Goal: Information Seeking & Learning: Learn about a topic

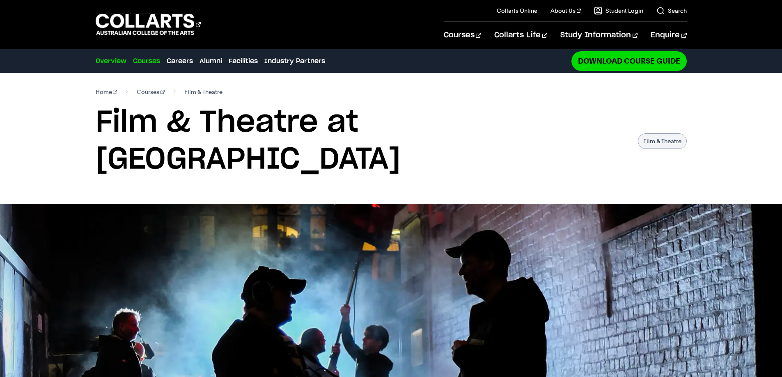
click at [144, 63] on link "Courses" at bounding box center [146, 61] width 27 height 10
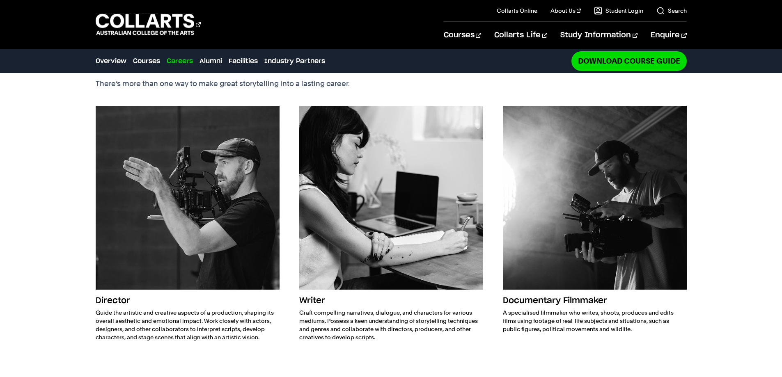
scroll to position [1215, 0]
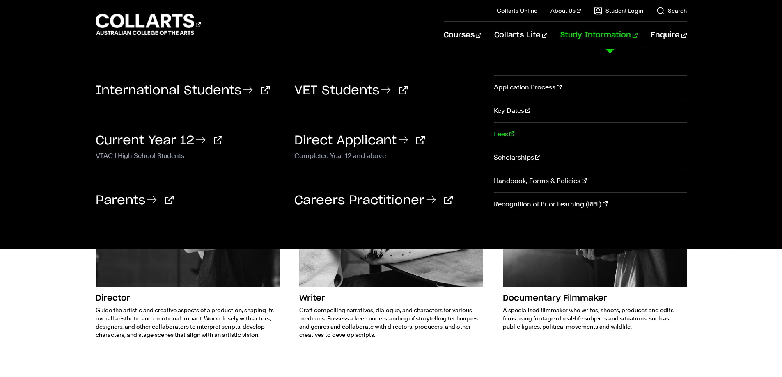
click at [507, 133] on link "Fees" at bounding box center [590, 134] width 193 height 23
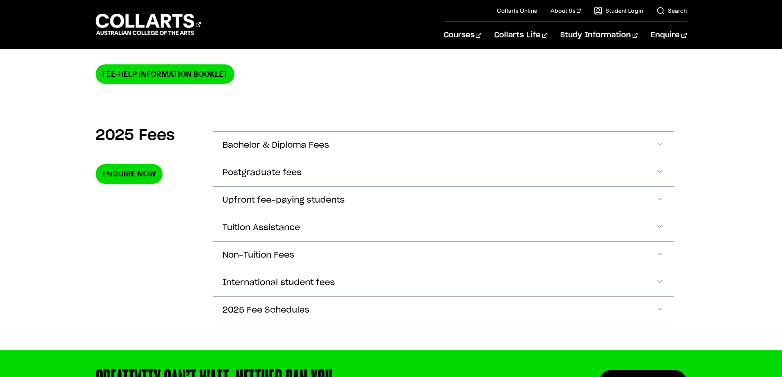
scroll to position [246, 0]
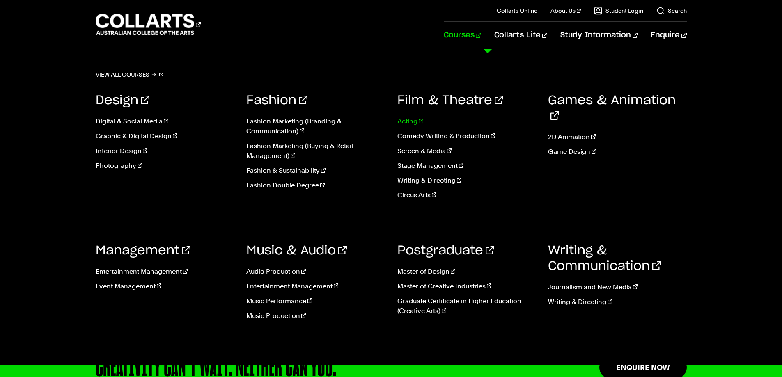
click at [404, 121] on link "Acting" at bounding box center [466, 122] width 139 height 10
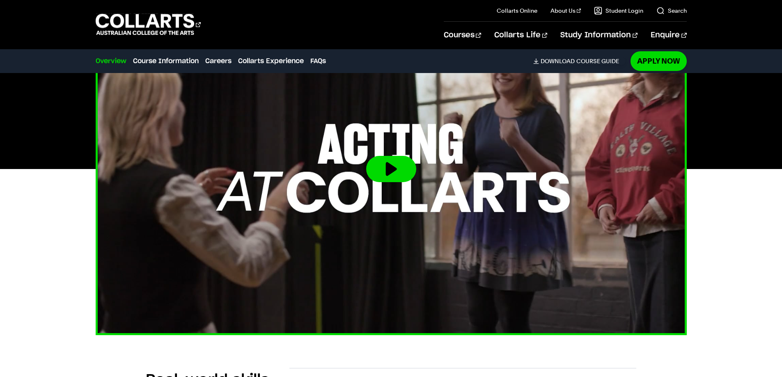
scroll to position [287, 0]
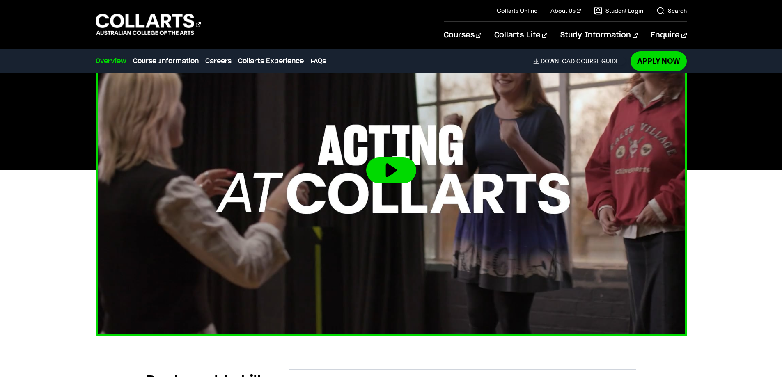
click at [388, 168] on button at bounding box center [391, 170] width 50 height 26
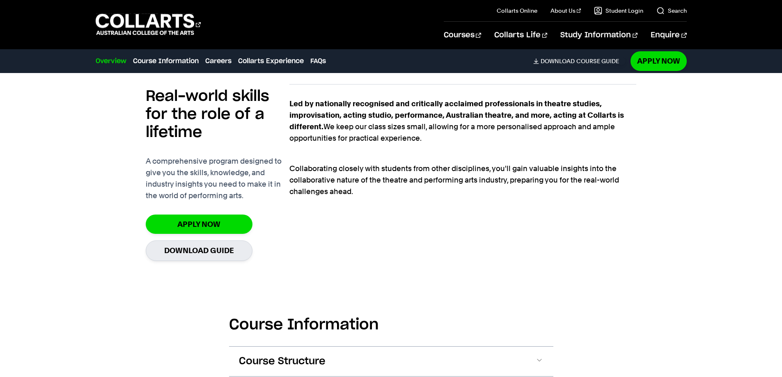
scroll to position [616, 0]
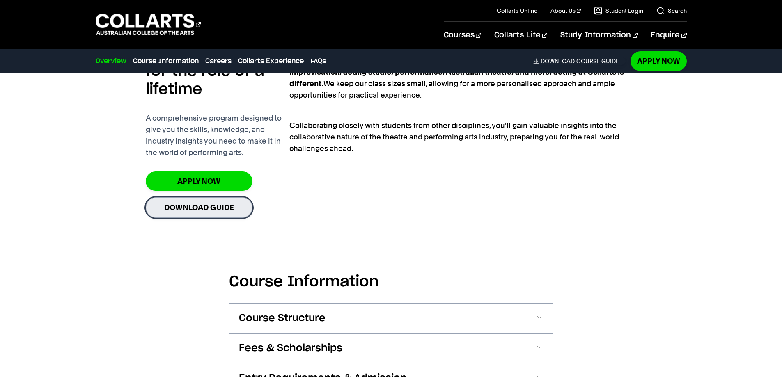
click at [212, 212] on link "Download Guide" at bounding box center [199, 207] width 107 height 20
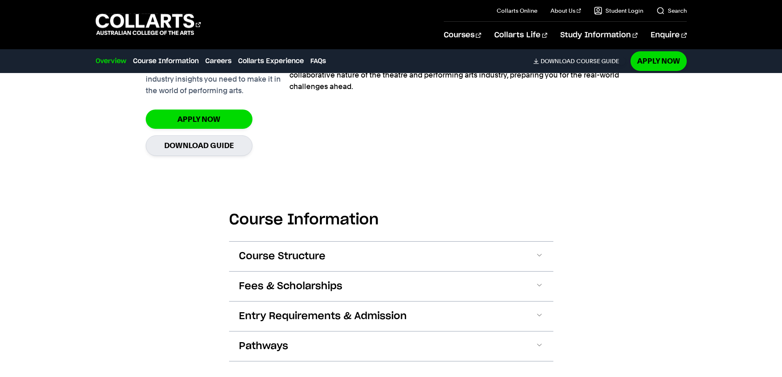
scroll to position [780, 0]
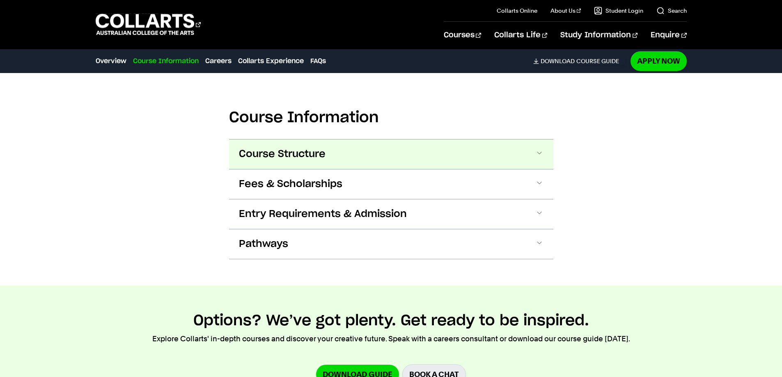
click at [309, 158] on span "Course Structure" at bounding box center [282, 154] width 87 height 13
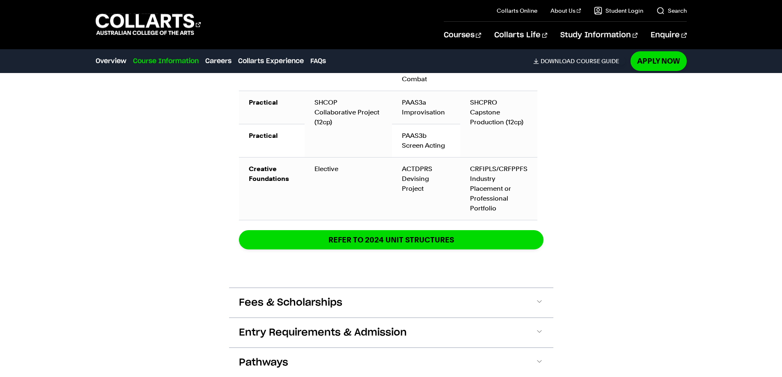
scroll to position [1338, 0]
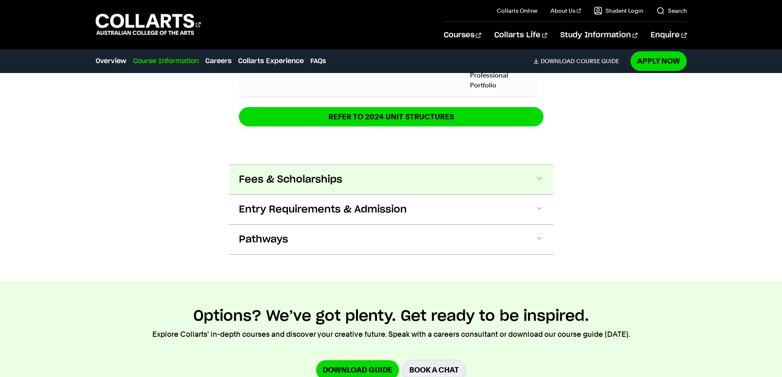
click at [252, 192] on button "Fees & Scholarships" at bounding box center [391, 180] width 324 height 30
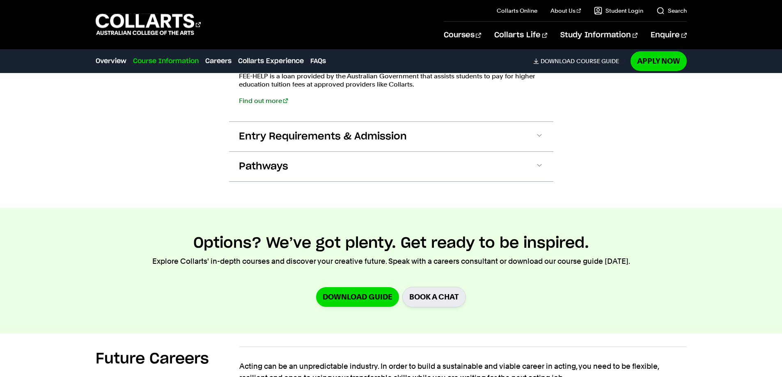
scroll to position [1635, 0]
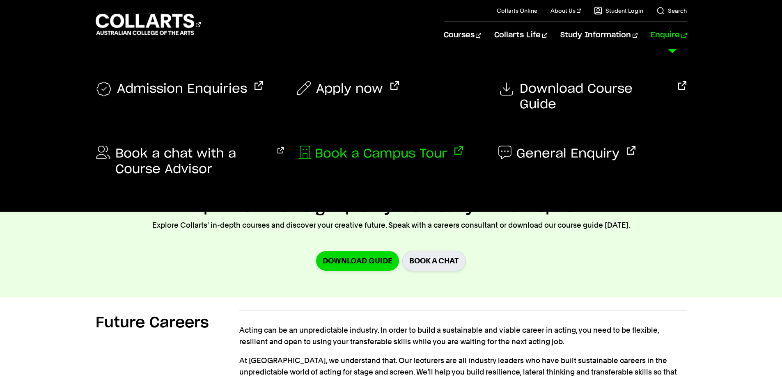
click at [429, 146] on span "Book a Campus Tour" at bounding box center [381, 154] width 132 height 16
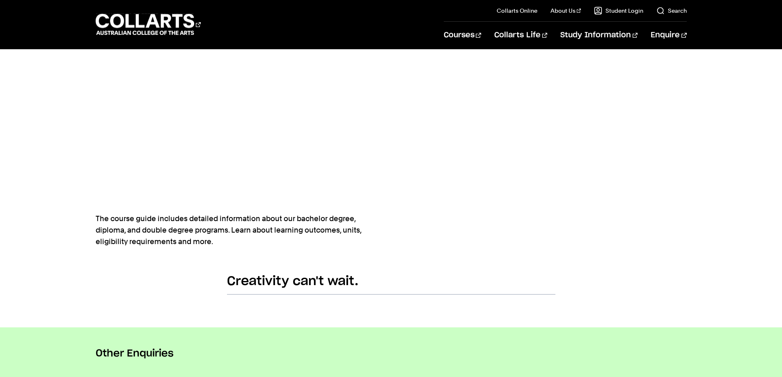
scroll to position [452, 0]
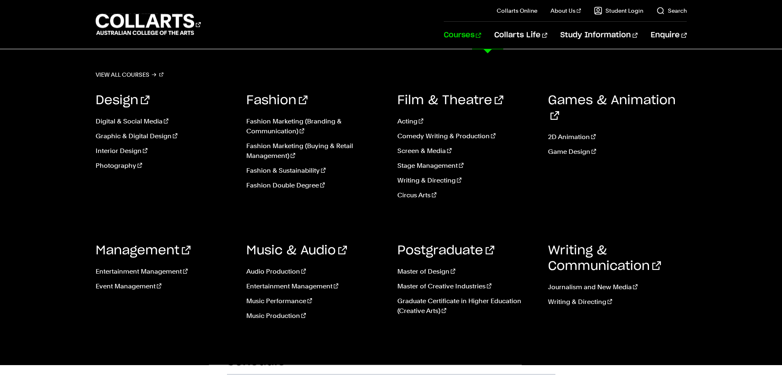
click at [481, 37] on link "Courses" at bounding box center [462, 35] width 37 height 27
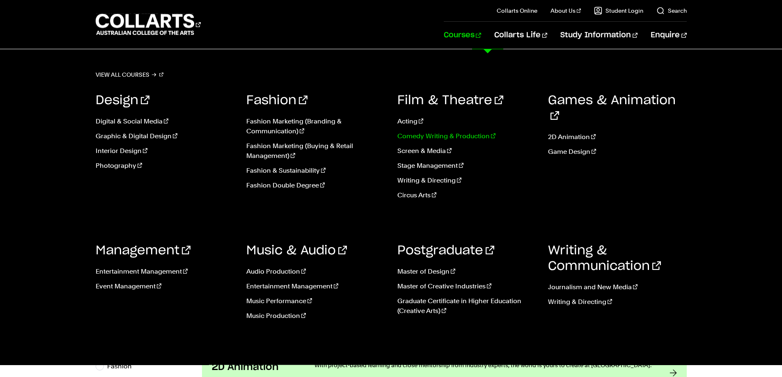
click at [438, 138] on link "Comedy Writing & Production" at bounding box center [466, 136] width 139 height 10
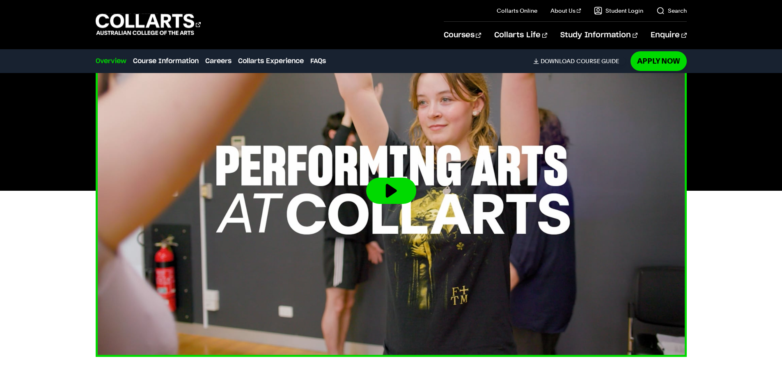
scroll to position [246, 0]
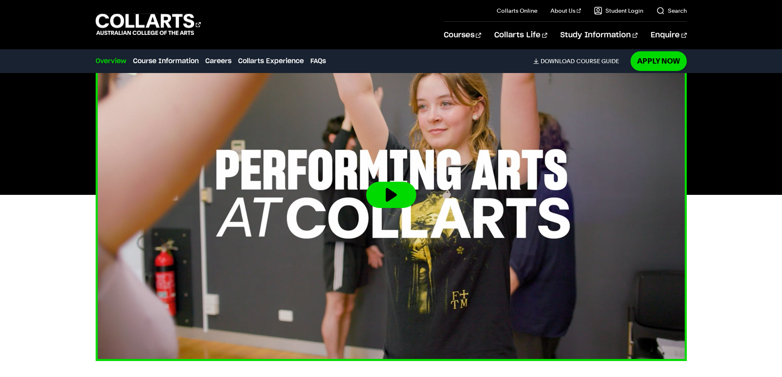
click at [401, 181] on img at bounding box center [391, 195] width 650 height 366
click at [402, 193] on button at bounding box center [391, 195] width 50 height 26
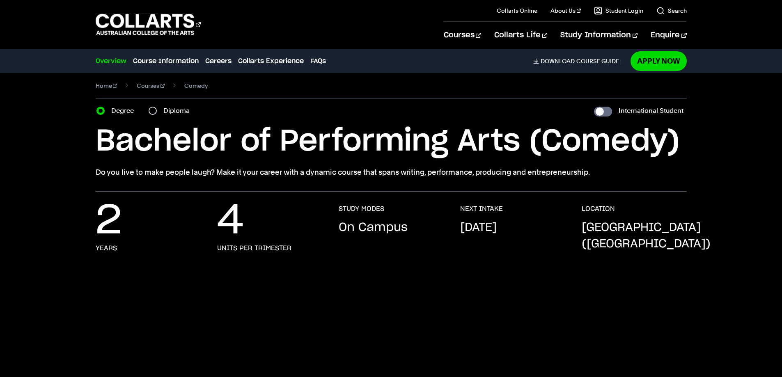
scroll to position [0, 0]
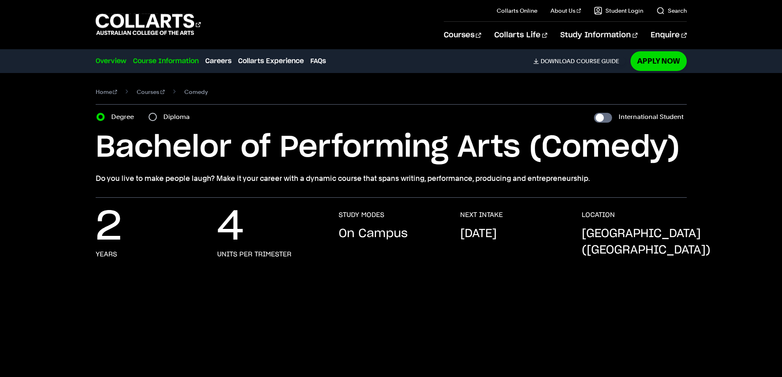
click at [185, 60] on link "Course Information" at bounding box center [166, 61] width 66 height 10
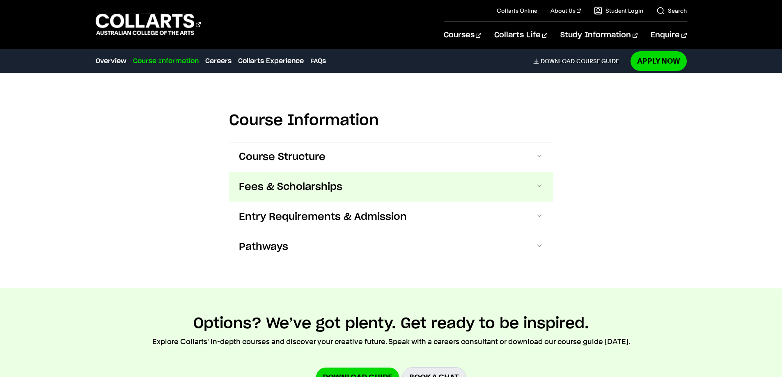
click at [315, 191] on span "Fees & Scholarships" at bounding box center [290, 187] width 103 height 13
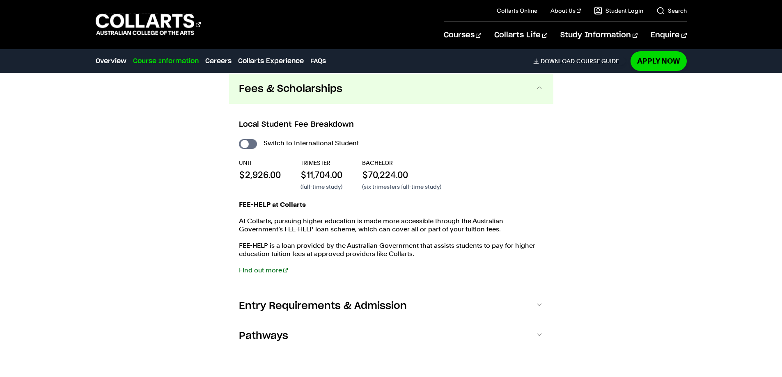
scroll to position [911, 0]
click at [109, 59] on link "Overview" at bounding box center [111, 61] width 31 height 10
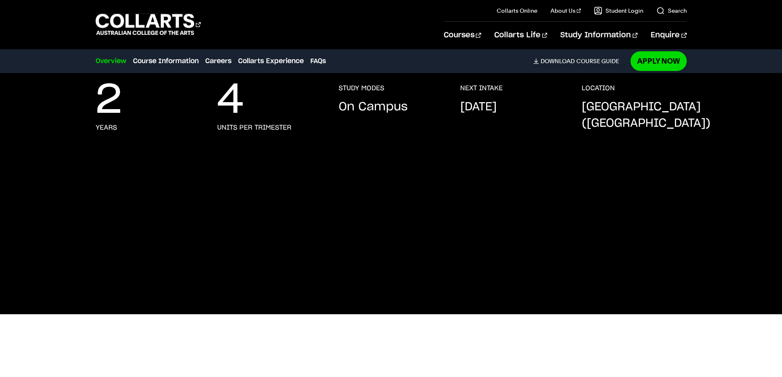
scroll to position [125, 0]
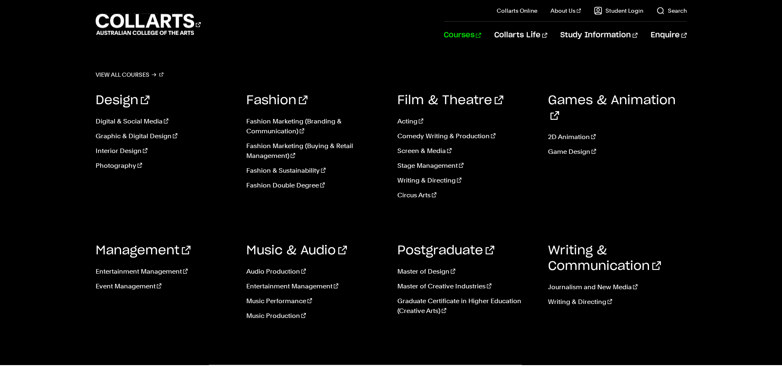
click at [473, 32] on link "Courses" at bounding box center [462, 35] width 37 height 27
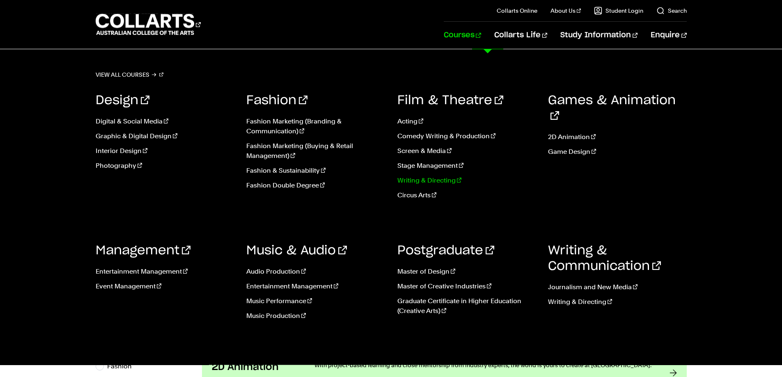
click at [422, 181] on link "Writing & Directing" at bounding box center [466, 181] width 139 height 10
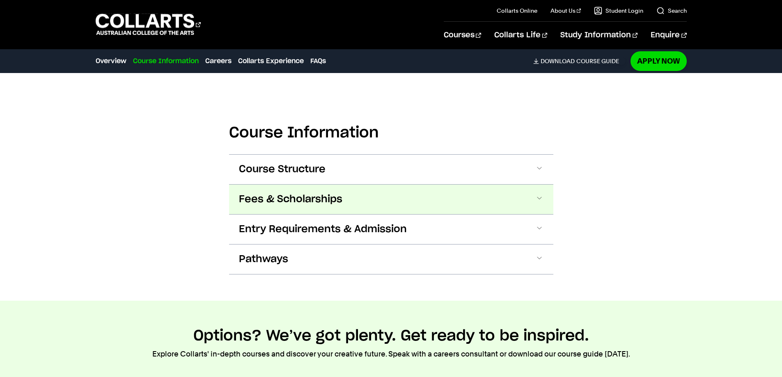
click at [310, 195] on span "Fees & Scholarships" at bounding box center [290, 199] width 103 height 13
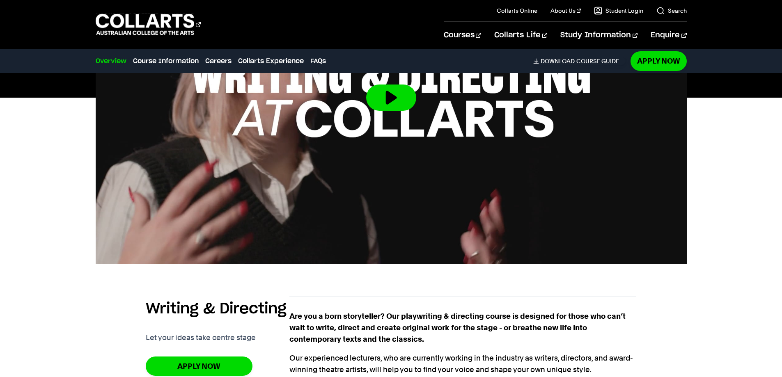
scroll to position [311, 0]
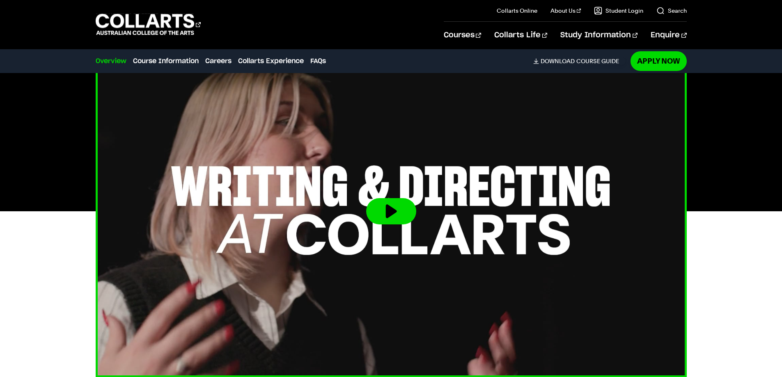
click at [392, 198] on button at bounding box center [391, 211] width 50 height 26
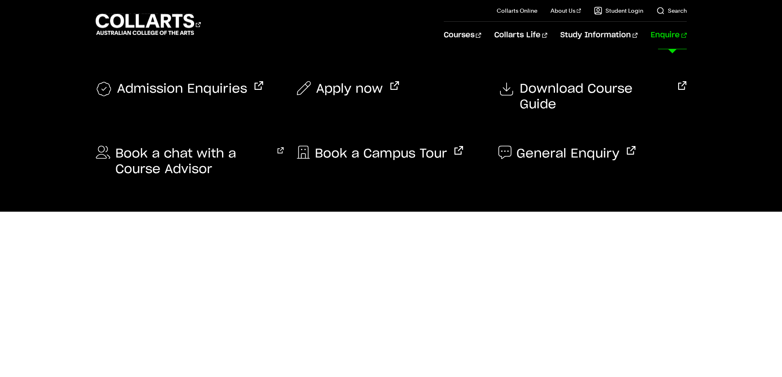
click at [664, 36] on link "Enquire" at bounding box center [669, 35] width 36 height 27
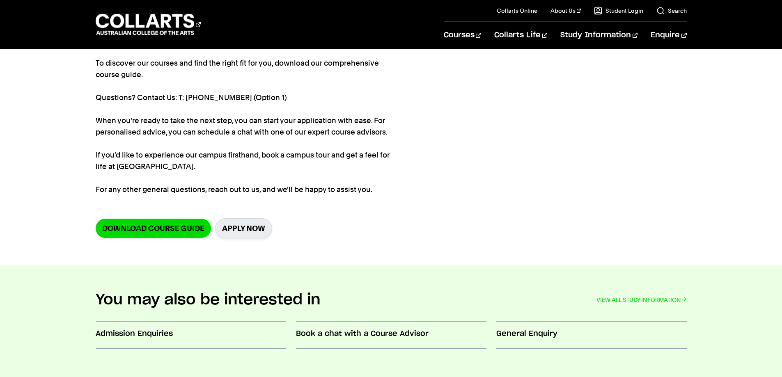
scroll to position [123, 0]
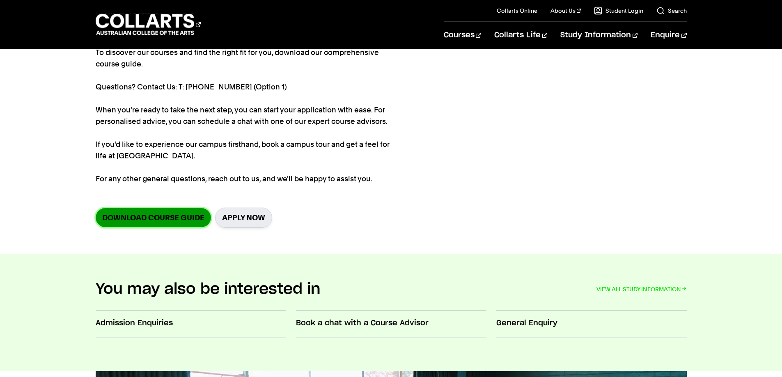
click at [197, 222] on link "Download Course Guide" at bounding box center [153, 217] width 115 height 19
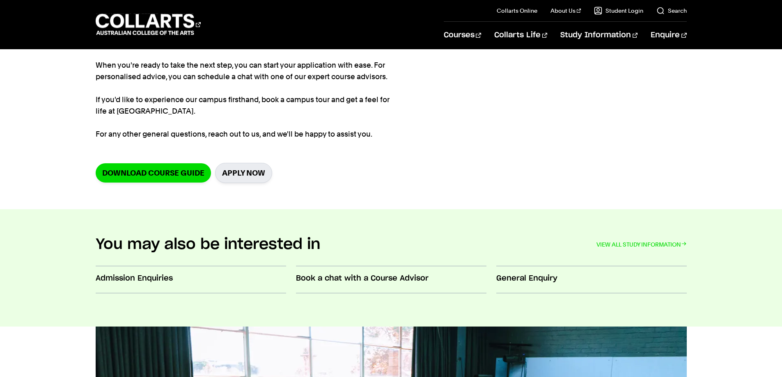
scroll to position [287, 0]
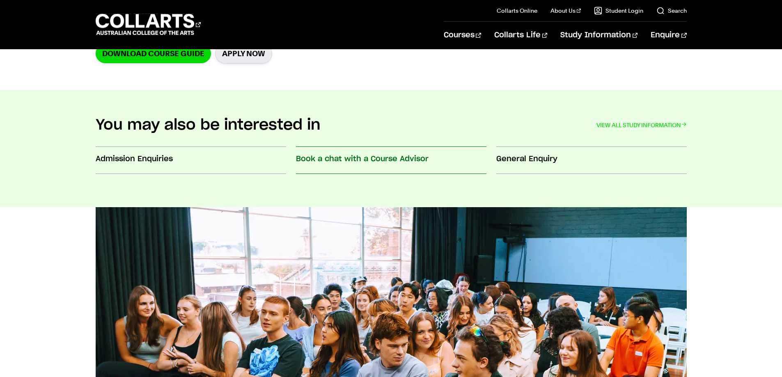
click at [430, 157] on h3 "Book a chat with a Course Advisor" at bounding box center [391, 159] width 190 height 11
click at [501, 160] on h3 "General Enquiry" at bounding box center [591, 159] width 190 height 11
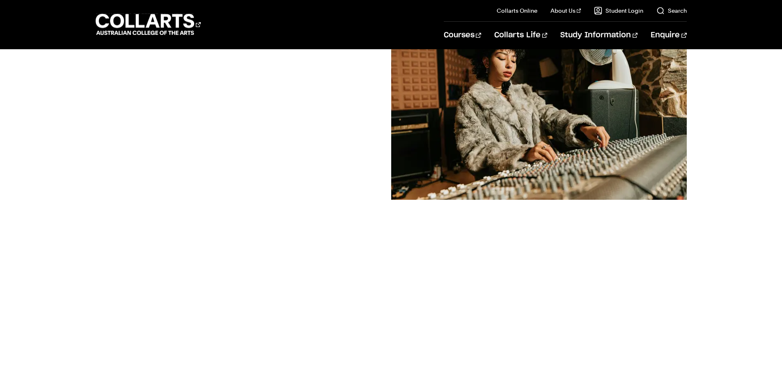
scroll to position [164, 0]
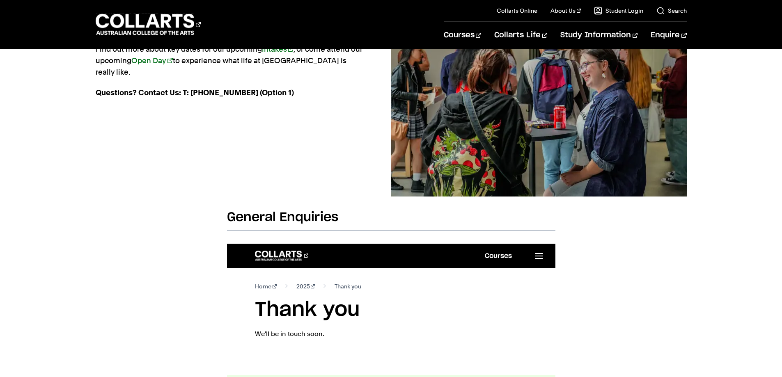
scroll to position [124, 0]
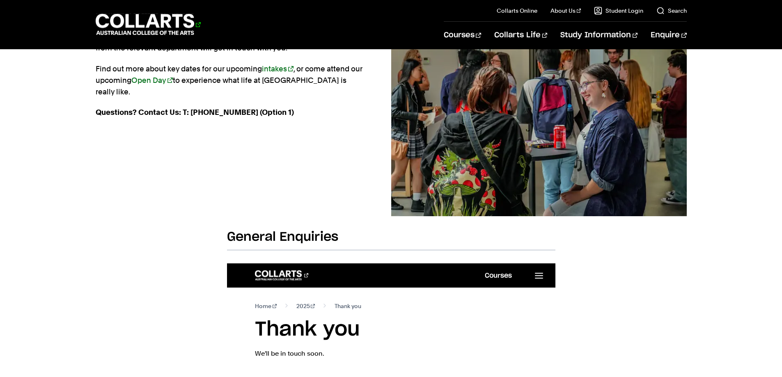
click at [152, 23] on 1 "Go to homepage" at bounding box center [145, 24] width 99 height 21
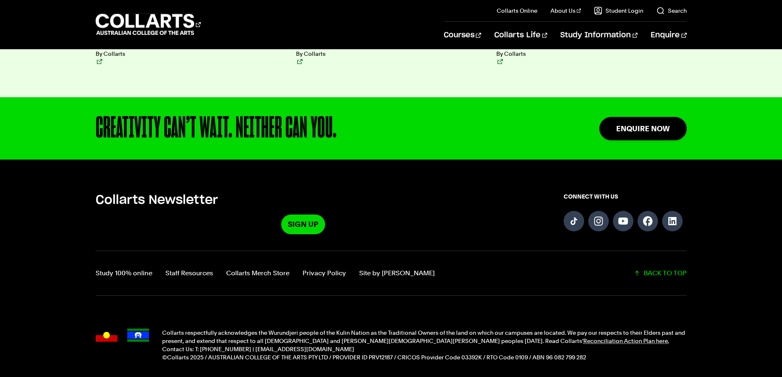
scroll to position [2091, 0]
